Goal: Task Accomplishment & Management: Manage account settings

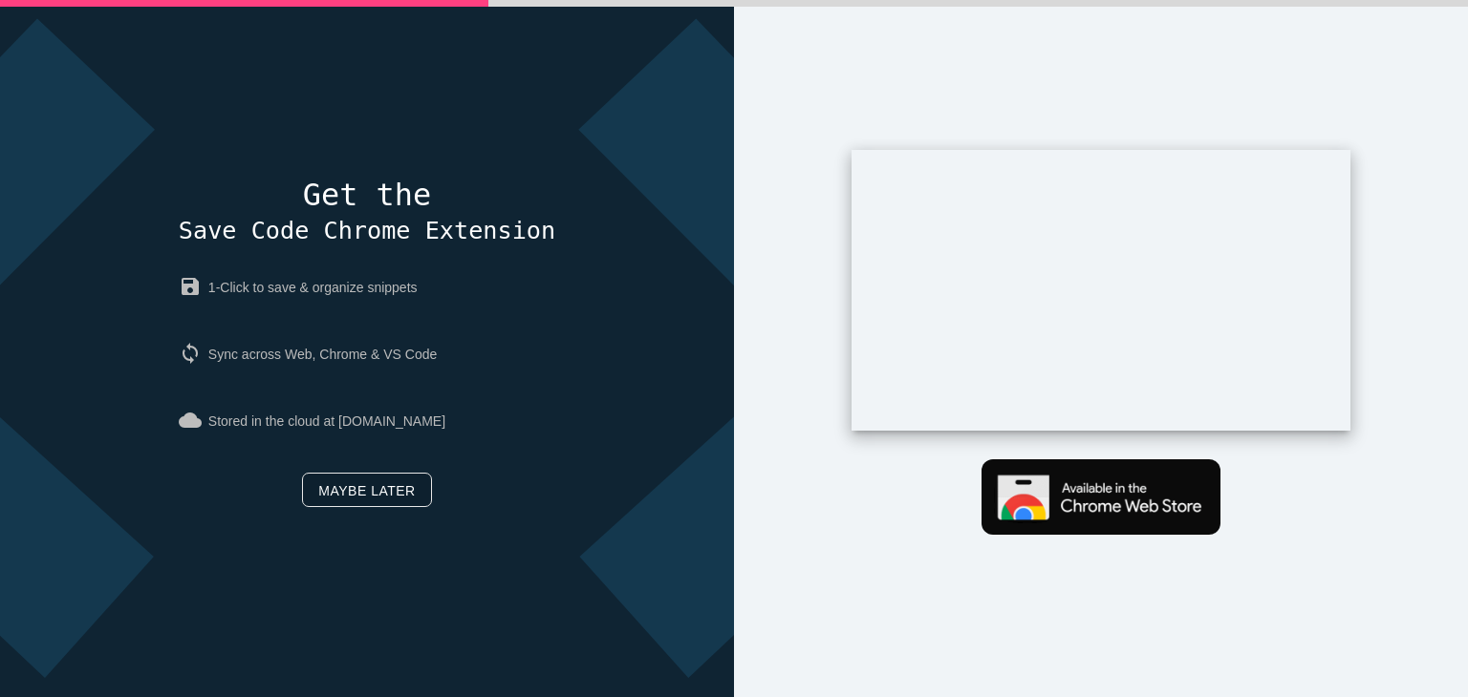
click at [382, 494] on link "Maybe later" at bounding box center [366, 490] width 129 height 34
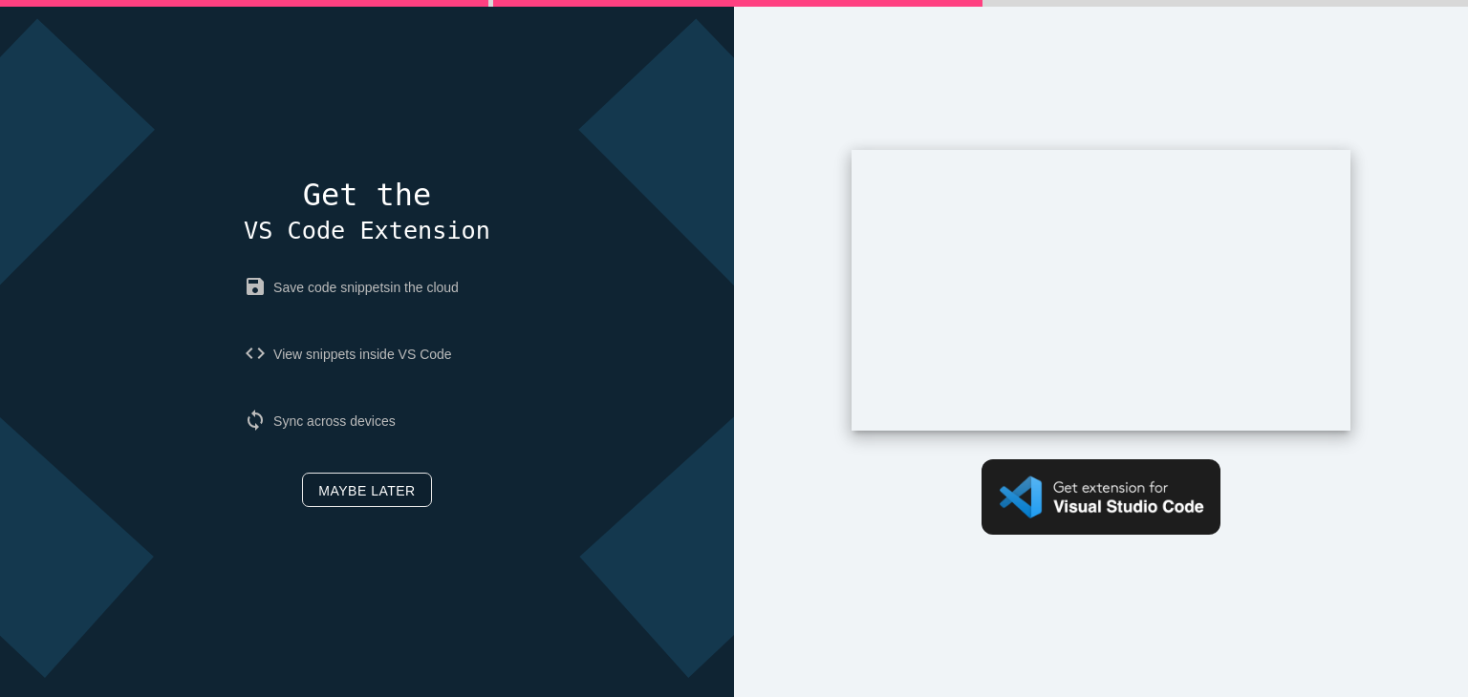
click at [386, 491] on link "Maybe later" at bounding box center [366, 490] width 129 height 34
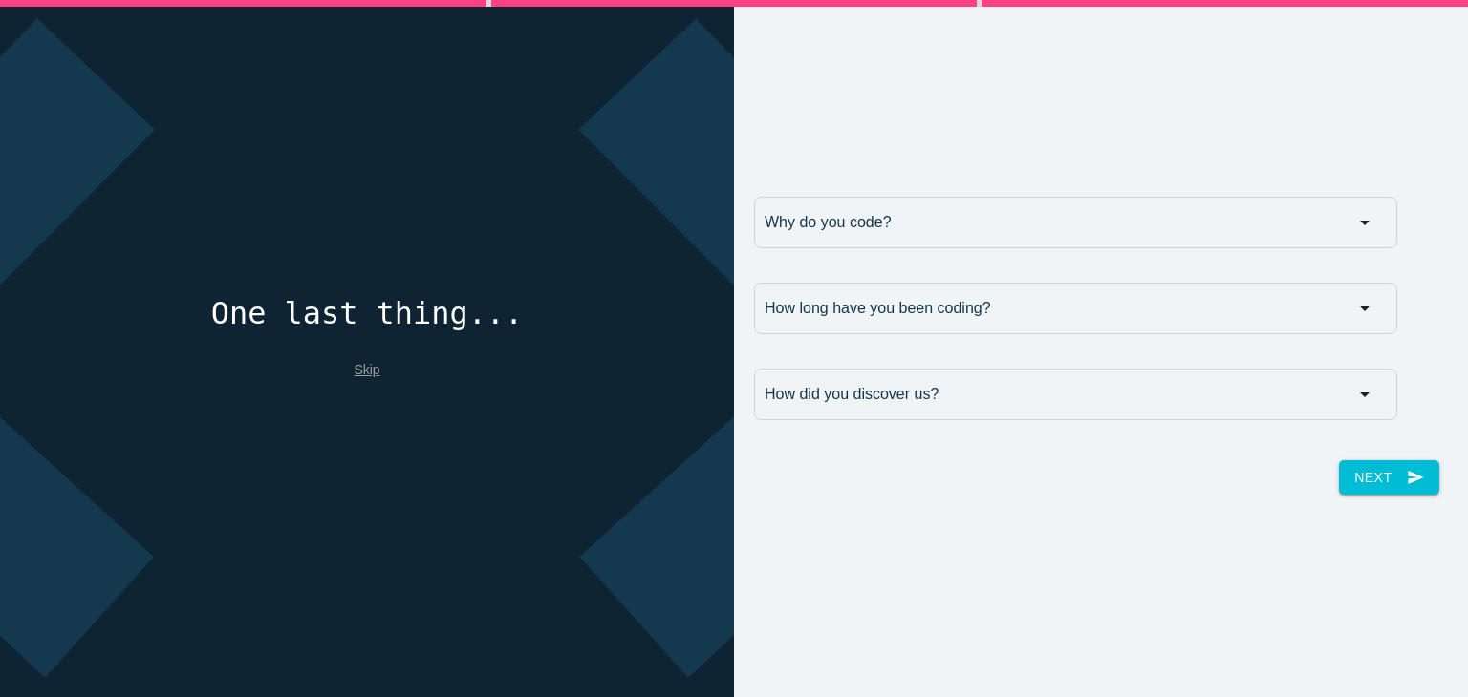
click at [363, 374] on link "Skip" at bounding box center [367, 369] width 26 height 15
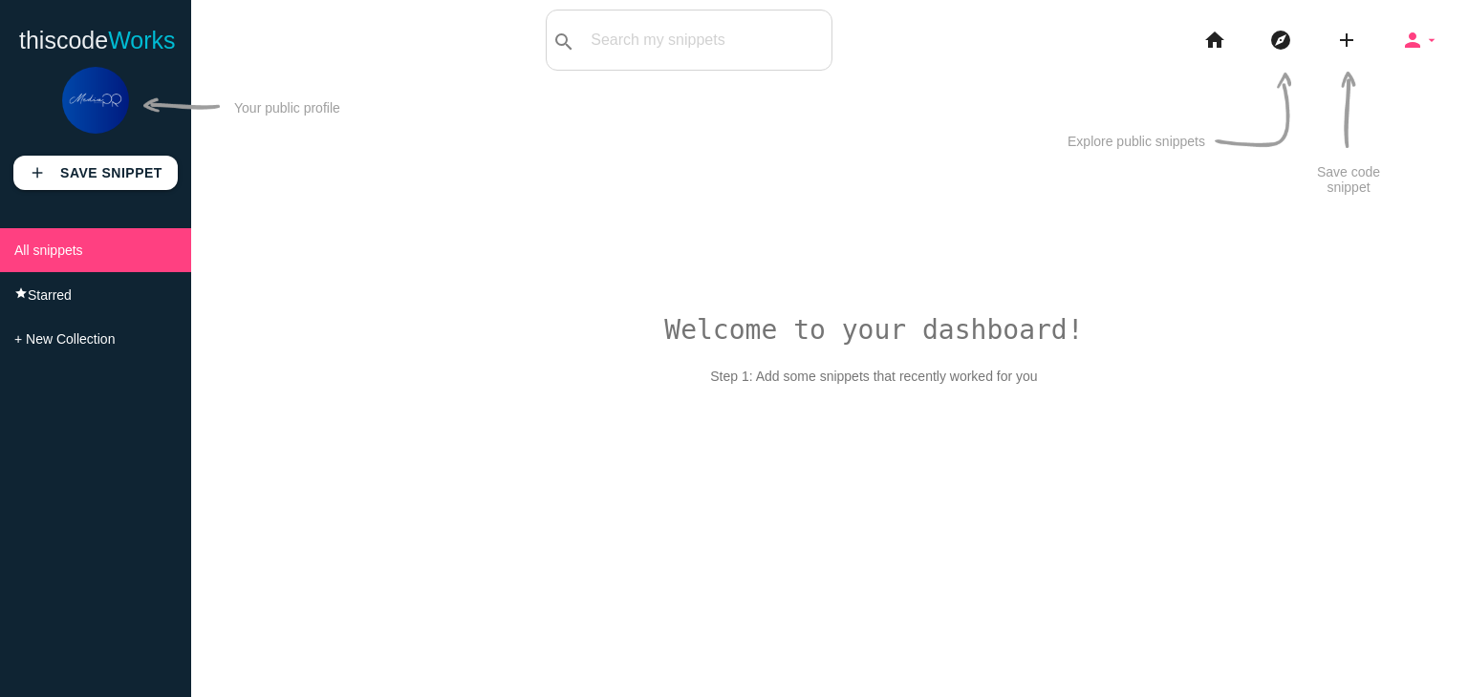
click at [1428, 34] on icon "arrow_drop_down" at bounding box center [1431, 40] width 15 height 61
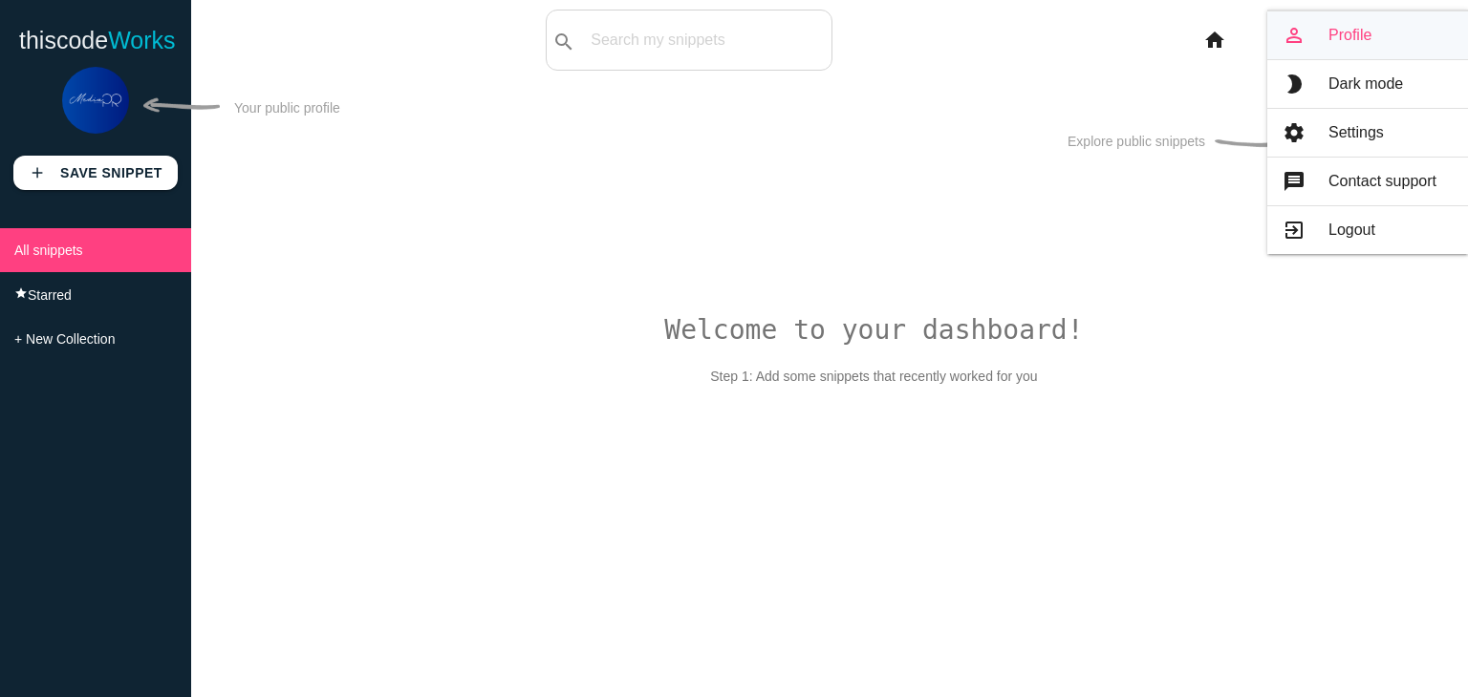
click at [1364, 38] on link "person_outline Profile" at bounding box center [1367, 35] width 201 height 48
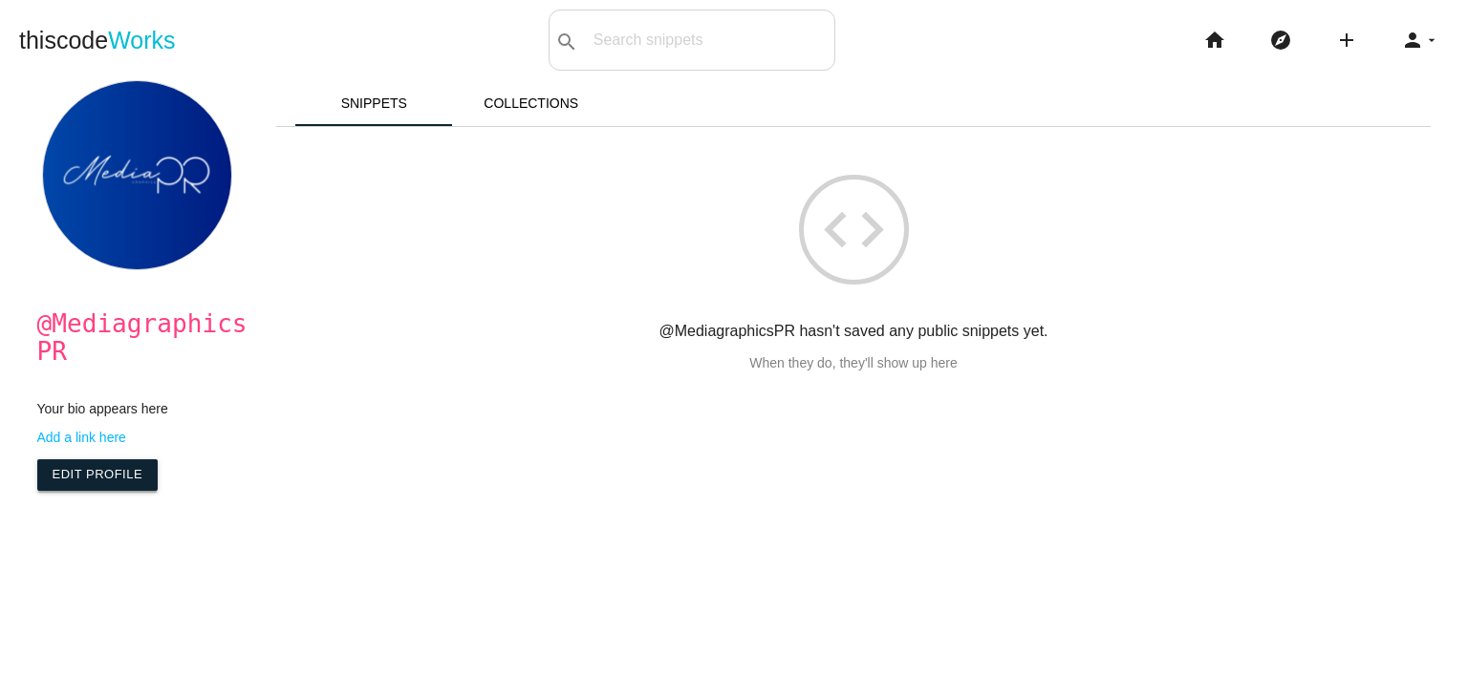
click at [92, 482] on link "Edit Profile" at bounding box center [97, 475] width 121 height 31
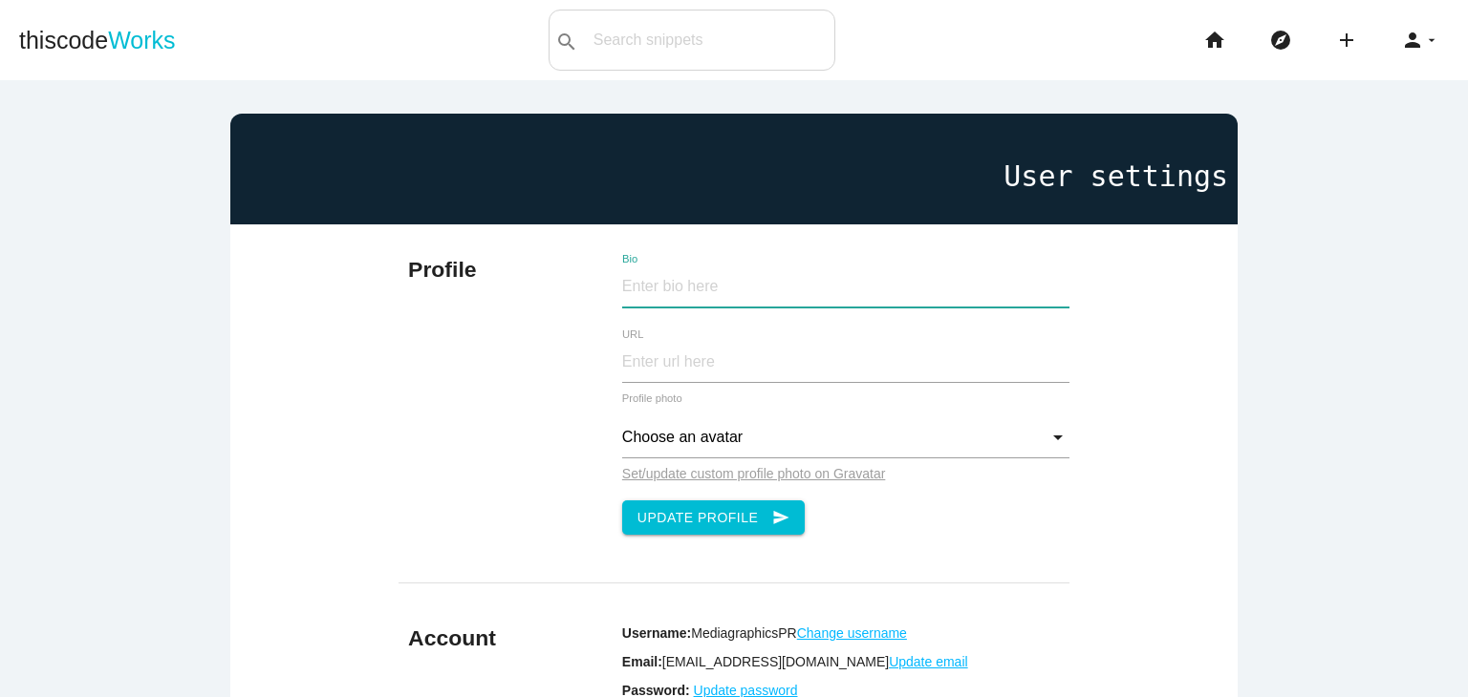
click at [721, 289] on input "Bio" at bounding box center [846, 287] width 448 height 41
paste input "MediagraphicsPR is a leading public relations agency based in [GEOGRAPHIC_DATA]…"
type input "MediagraphicsPR is a leading public relations agency based in [GEOGRAPHIC_DATA]…"
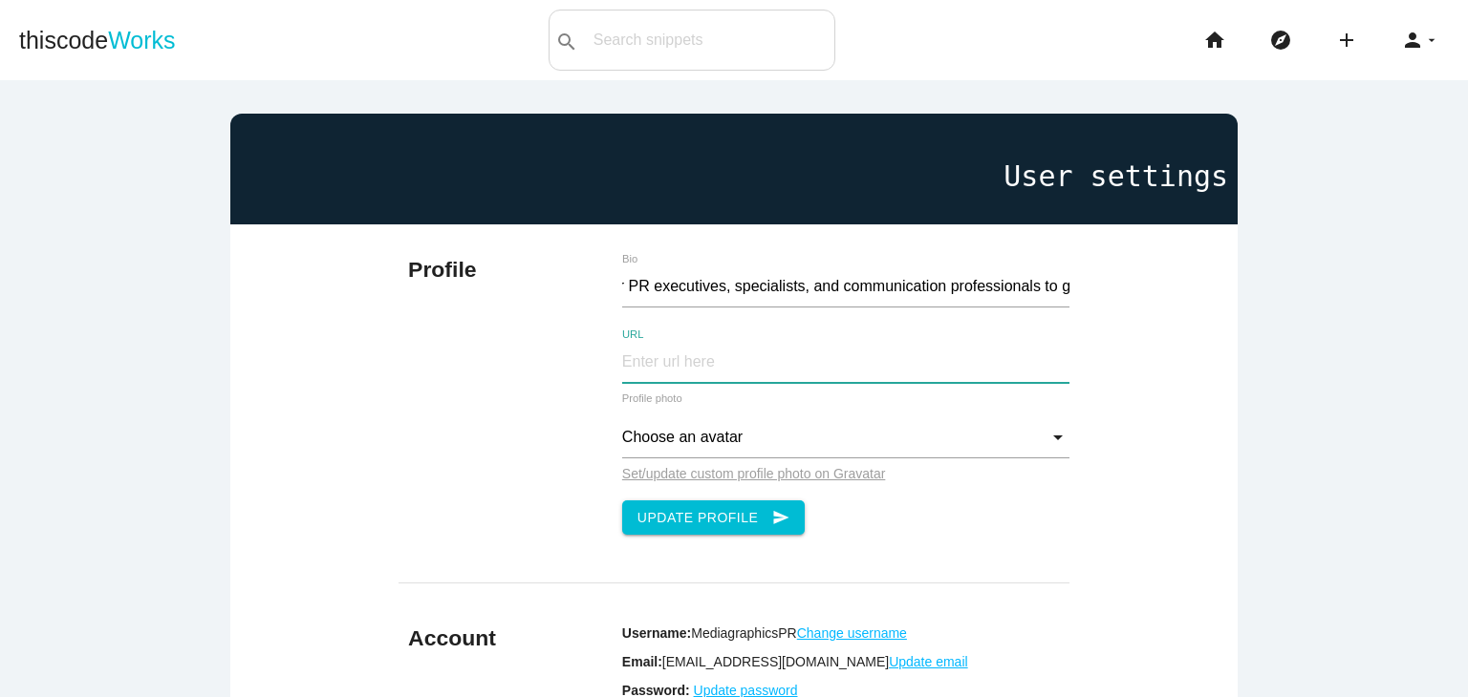
scroll to position [0, 0]
click at [657, 371] on input "URL" at bounding box center [846, 362] width 448 height 41
type input "[URL][DOMAIN_NAME]"
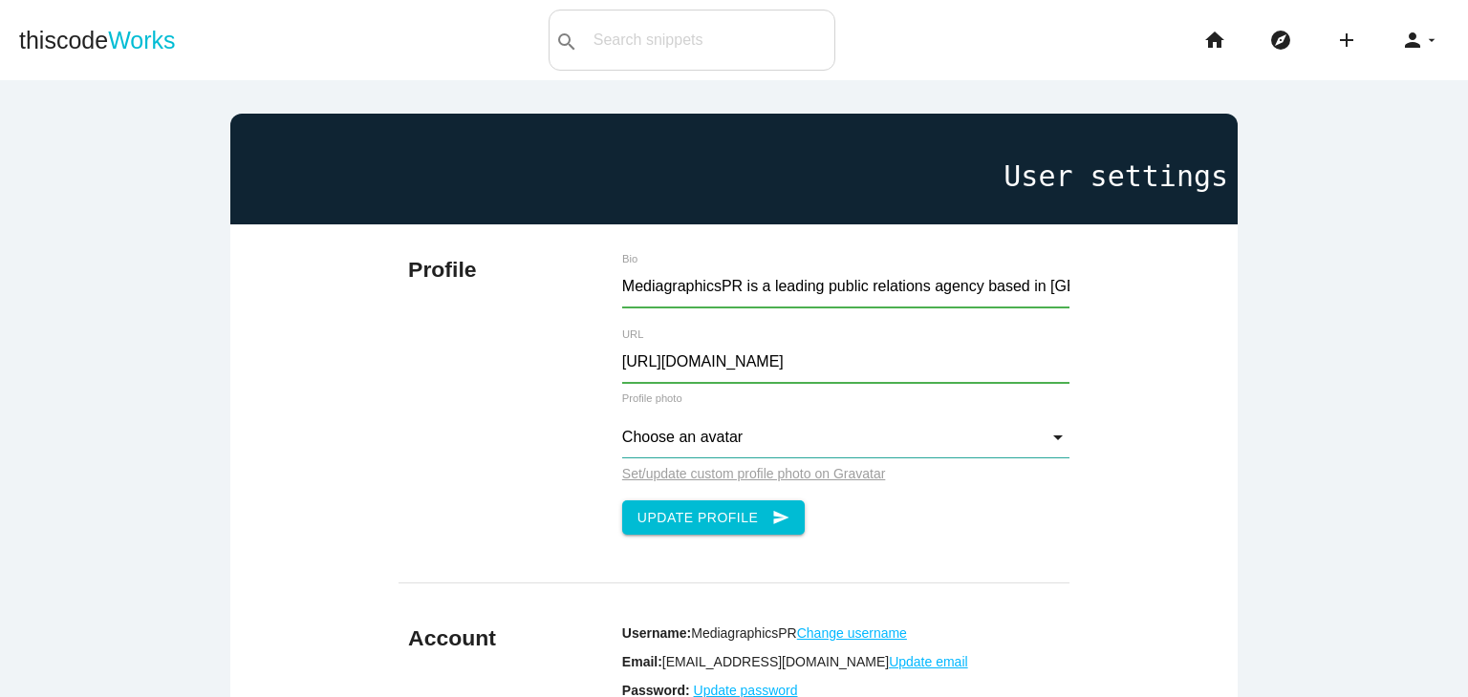
click at [707, 444] on input "Choose an avatar" at bounding box center [846, 438] width 448 height 41
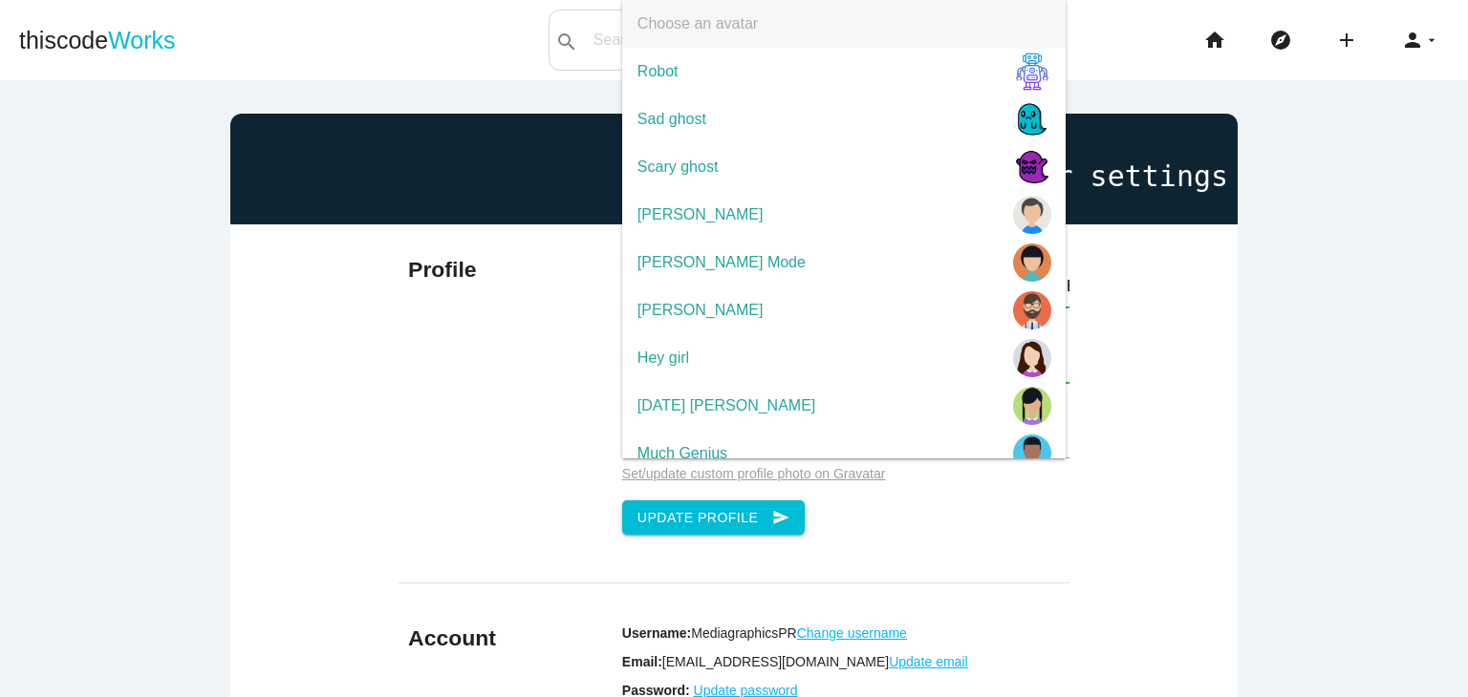
click at [729, 27] on span "Choose an avatar" at bounding box center [843, 24] width 443 height 48
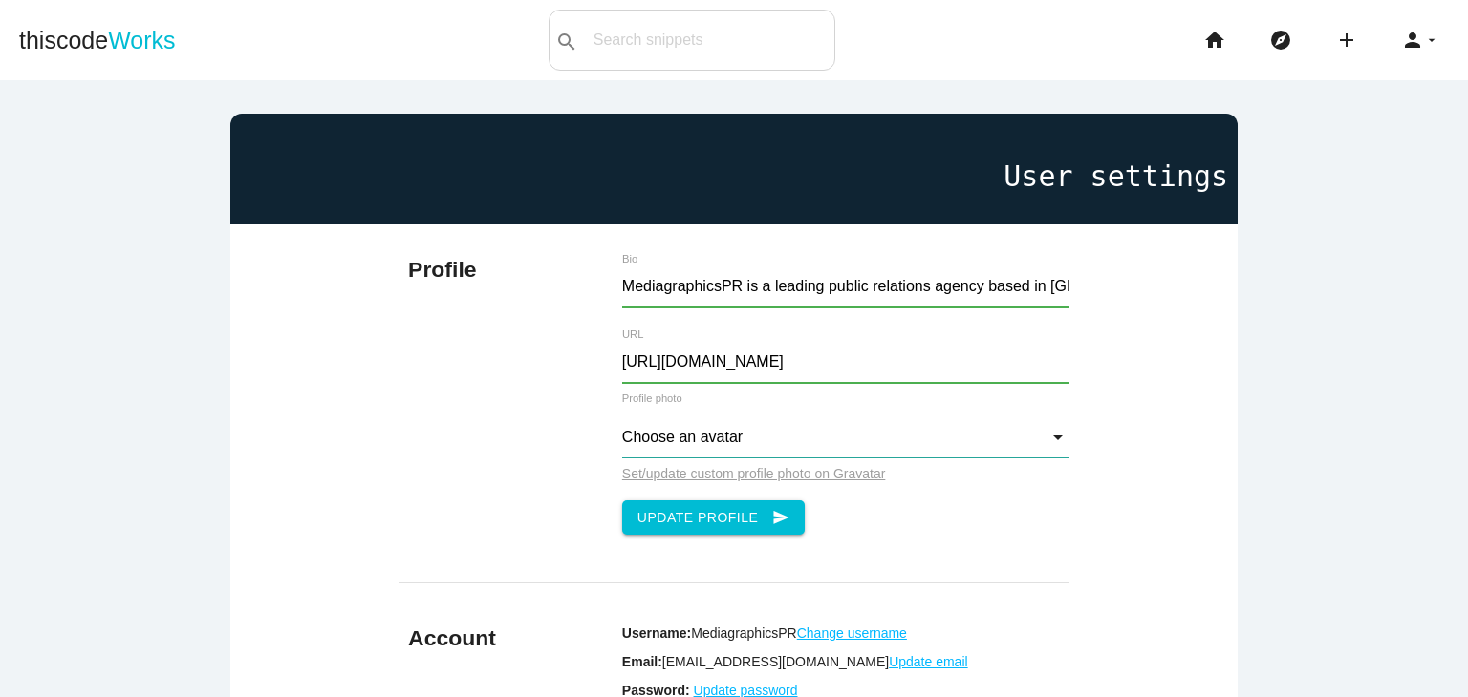
click at [741, 452] on input "Choose an avatar" at bounding box center [846, 438] width 448 height 41
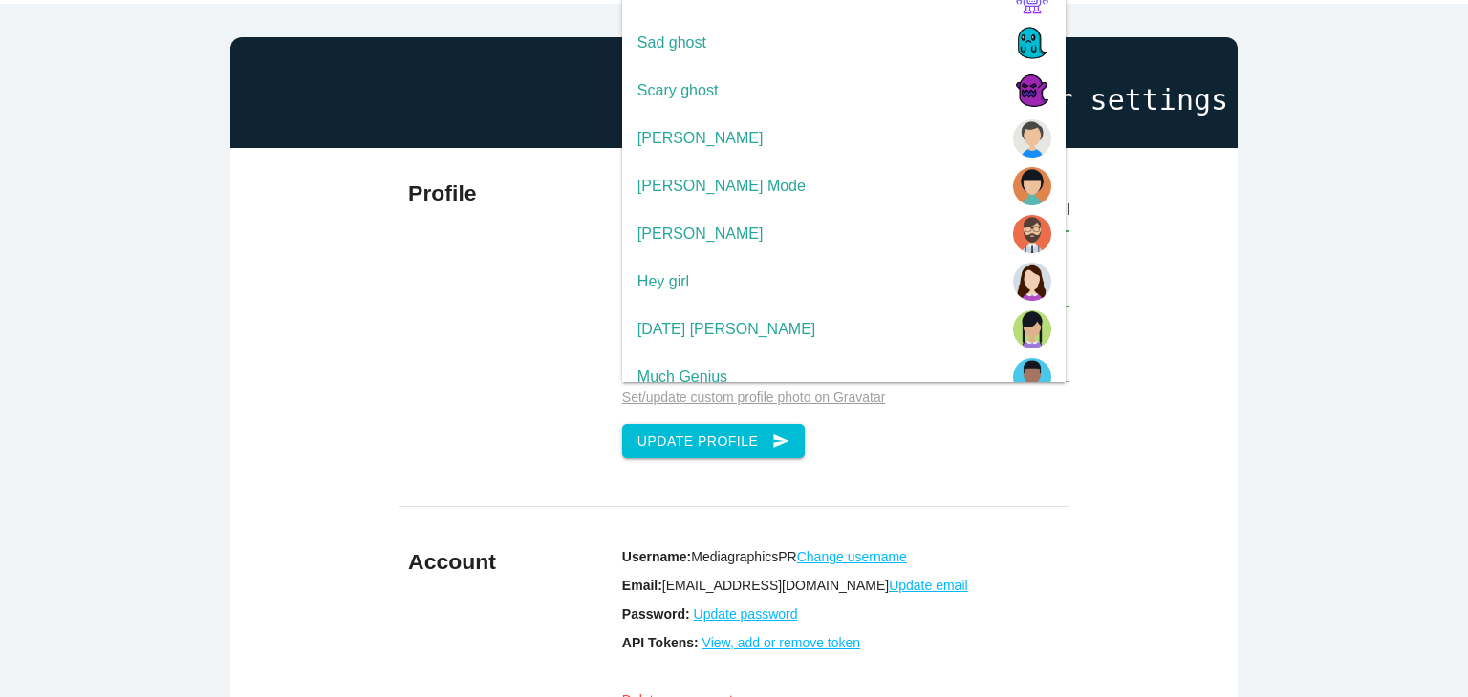
click at [470, 375] on div "Profile MediagraphicsPR is a leading public relations agency based in Saket, De…" at bounding box center [734, 317] width 672 height 339
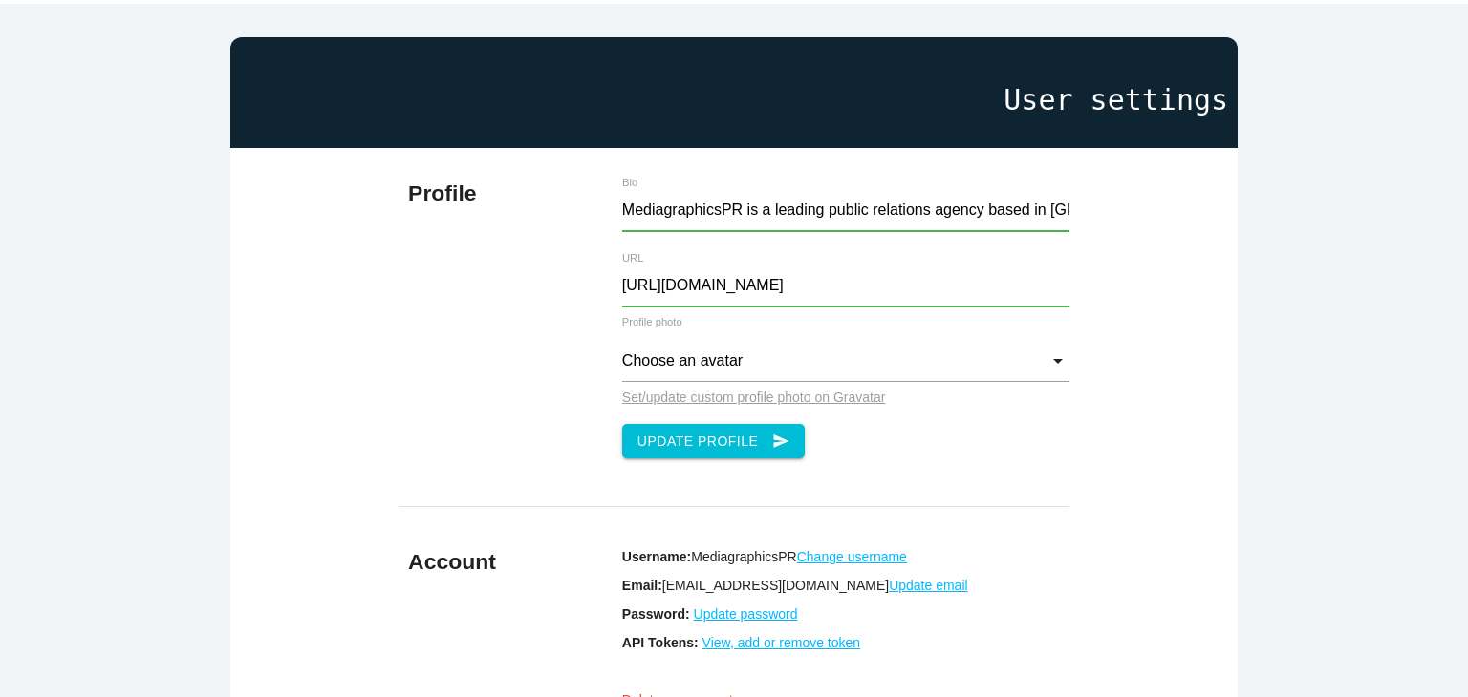
click at [710, 397] on u "Set/update custom profile photo on Gravatar" at bounding box center [754, 397] width 264 height 15
click at [799, 374] on input "Choose an avatar" at bounding box center [846, 361] width 448 height 41
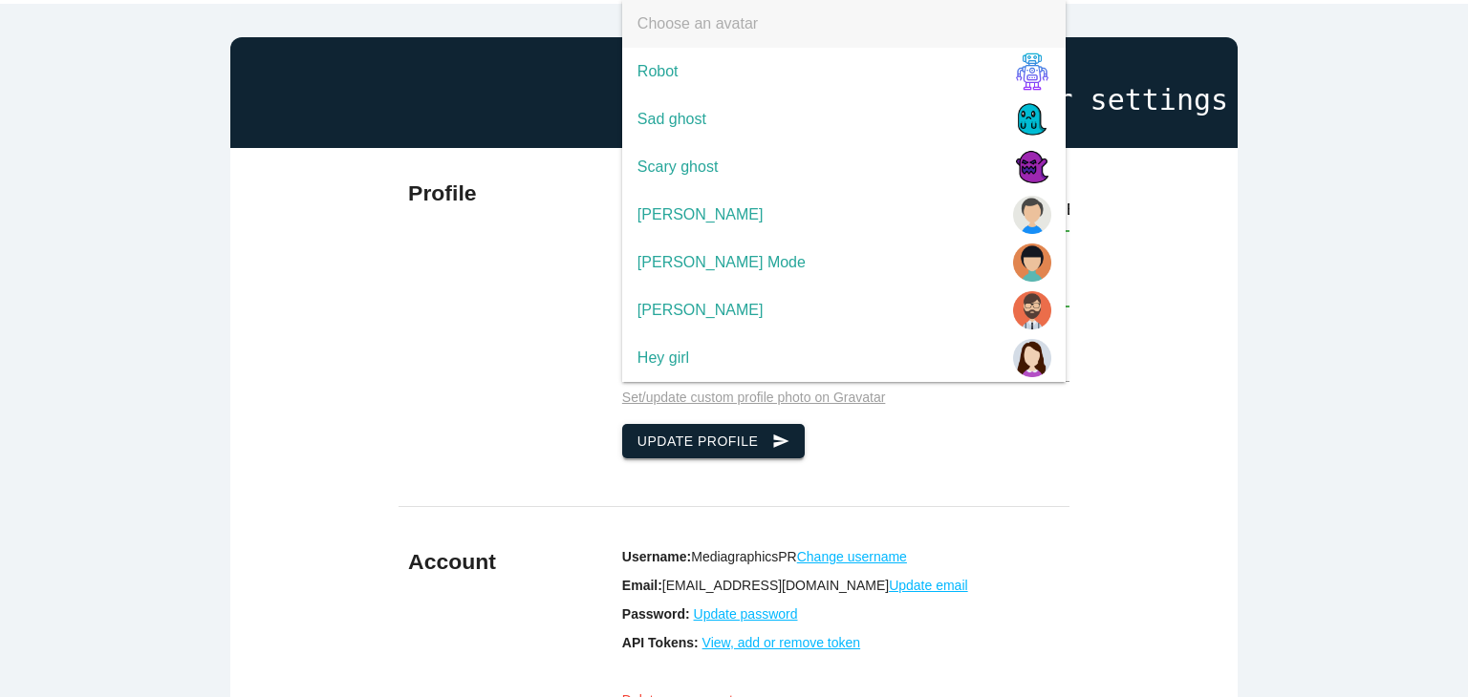
click at [721, 451] on button "Update Profile send" at bounding box center [713, 441] width 183 height 34
